Goal: Information Seeking & Learning: Check status

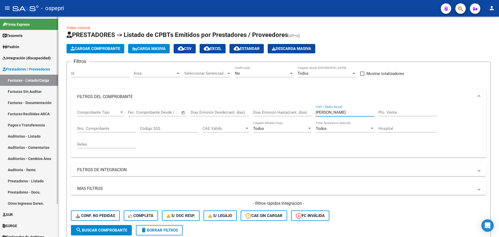
click at [18, 58] on span "Integración (discapacidad)" at bounding box center [27, 58] width 48 height 6
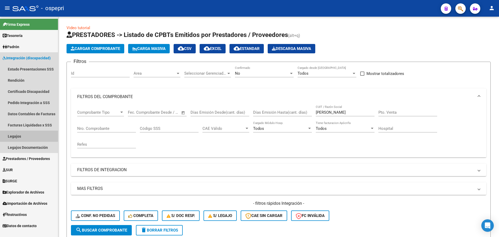
click at [18, 139] on link "Legajos" at bounding box center [29, 136] width 58 height 11
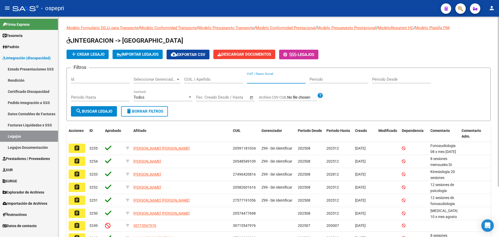
click at [278, 78] on input "CUIT / Razon Social" at bounding box center [276, 79] width 59 height 5
click at [201, 80] on input "CUIL / Apellido" at bounding box center [213, 79] width 59 height 5
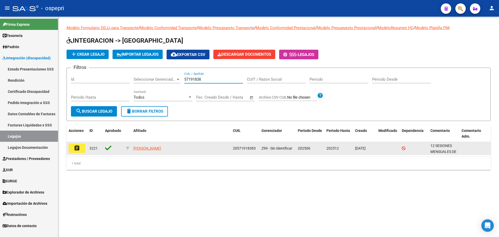
type input "57191838"
click at [77, 149] on mat-icon "assignment" at bounding box center [77, 148] width 6 height 6
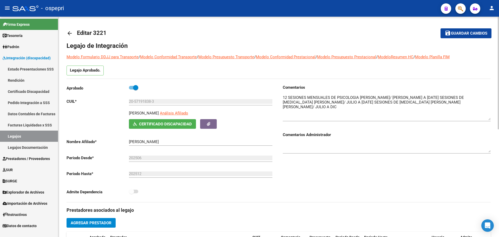
drag, startPoint x: 488, startPoint y: 104, endPoint x: 492, endPoint y: 119, distance: 15.4
click at [492, 119] on div "arrow_back Editar 3221 save Guardar cambios Legajo de Integración Modelo Formul…" at bounding box center [278, 232] width 441 height 430
click at [68, 36] on mat-icon "arrow_back" at bounding box center [70, 33] width 6 height 6
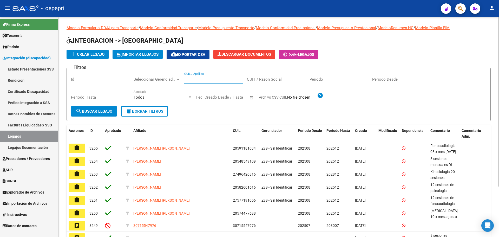
click at [207, 80] on input "CUIL / Apellido" at bounding box center [213, 79] width 59 height 5
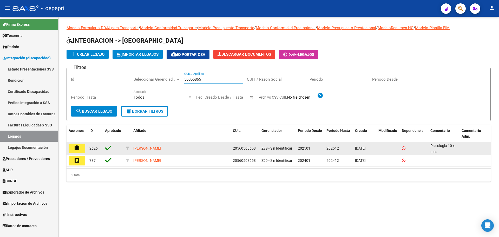
type input "56056865"
click at [79, 147] on mat-icon "assignment" at bounding box center [77, 148] width 6 height 6
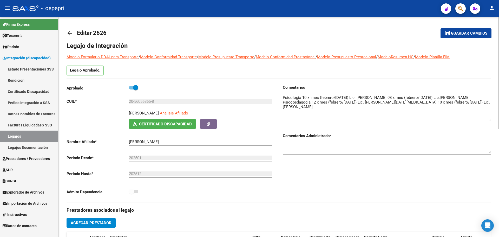
drag, startPoint x: 491, startPoint y: 104, endPoint x: 491, endPoint y: 120, distance: 16.1
click at [491, 120] on div "arrow_back Editar 2626 save Guardar cambios Legajo de Integración Modelo Formul…" at bounding box center [278, 232] width 441 height 430
click at [68, 31] on mat-icon "arrow_back" at bounding box center [70, 33] width 6 height 6
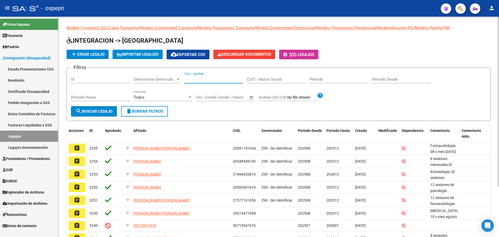
click at [220, 79] on input "CUIL / Apellido" at bounding box center [213, 79] width 59 height 5
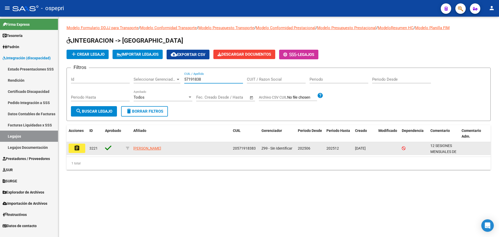
type input "57191838"
click at [78, 149] on mat-icon "assignment" at bounding box center [77, 148] width 6 height 6
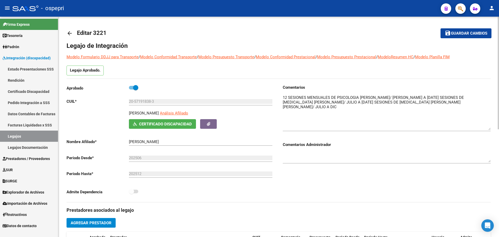
drag, startPoint x: 489, startPoint y: 105, endPoint x: 493, endPoint y: 130, distance: 25.2
click at [493, 130] on div "arrow_back Editar 3221 save Guardar cambios Legajo de Integración Modelo Formul…" at bounding box center [278, 232] width 441 height 430
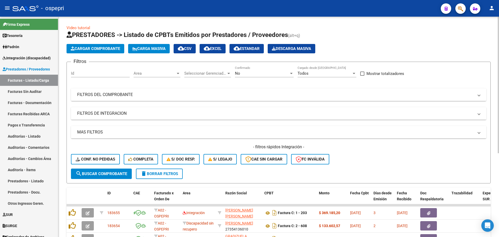
click at [480, 96] on span at bounding box center [479, 95] width 2 height 6
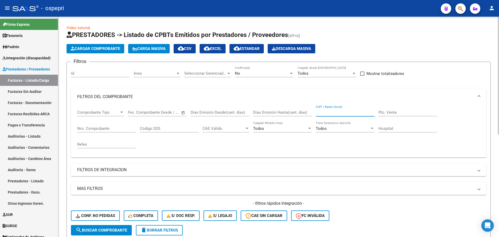
click at [328, 112] on input "CUIT / Razón Social" at bounding box center [345, 112] width 59 height 5
type input "27270910594"
click at [293, 74] on div at bounding box center [291, 73] width 3 height 1
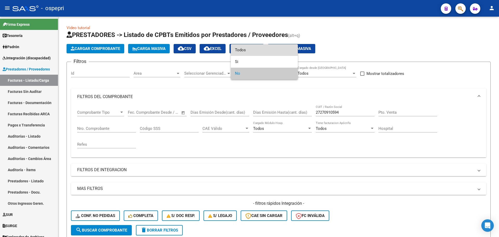
click at [246, 51] on span "Todos" at bounding box center [264, 50] width 59 height 12
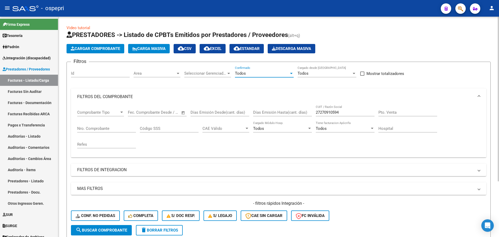
click at [116, 229] on span "search Buscar Comprobante" at bounding box center [101, 230] width 51 height 5
